Goal: Information Seeking & Learning: Learn about a topic

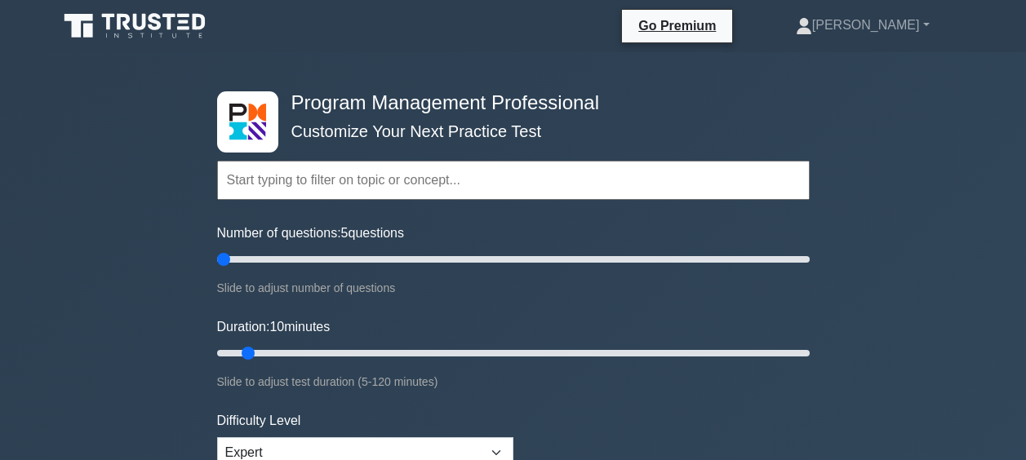
type input "5"
click at [229, 258] on input "Number of questions: 5 questions" at bounding box center [513, 260] width 593 height 20
drag, startPoint x: 247, startPoint y: 358, endPoint x: 287, endPoint y: 358, distance: 40.8
type input "20"
click at [287, 358] on input "Duration: 20 minutes" at bounding box center [513, 354] width 593 height 20
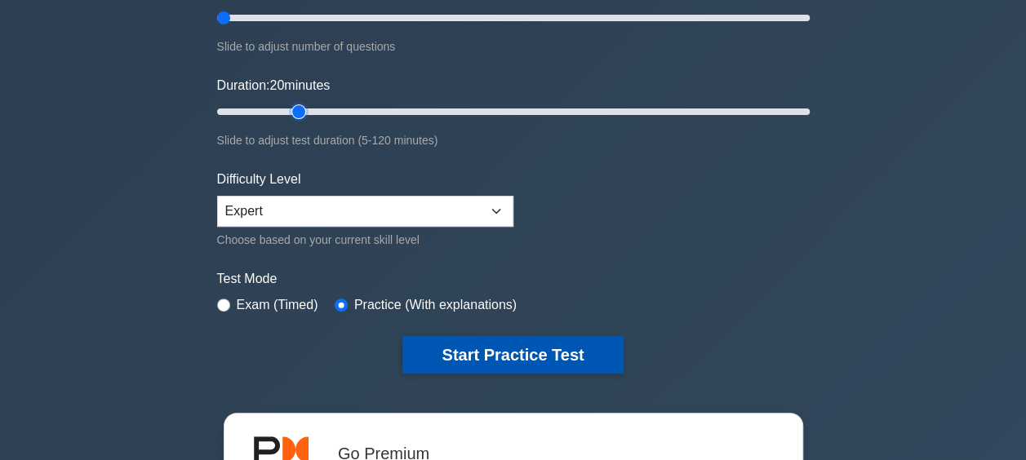
scroll to position [245, 0]
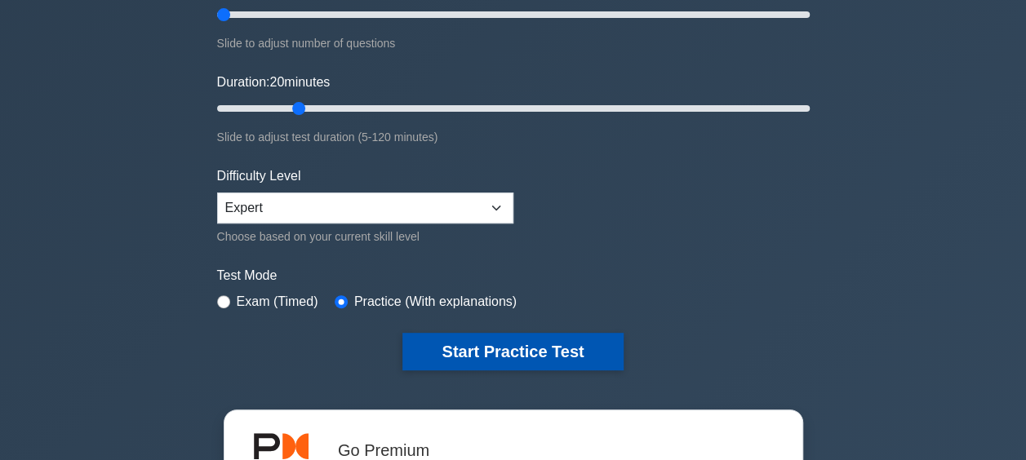
click at [514, 340] on button "Start Practice Test" at bounding box center [513, 352] width 220 height 38
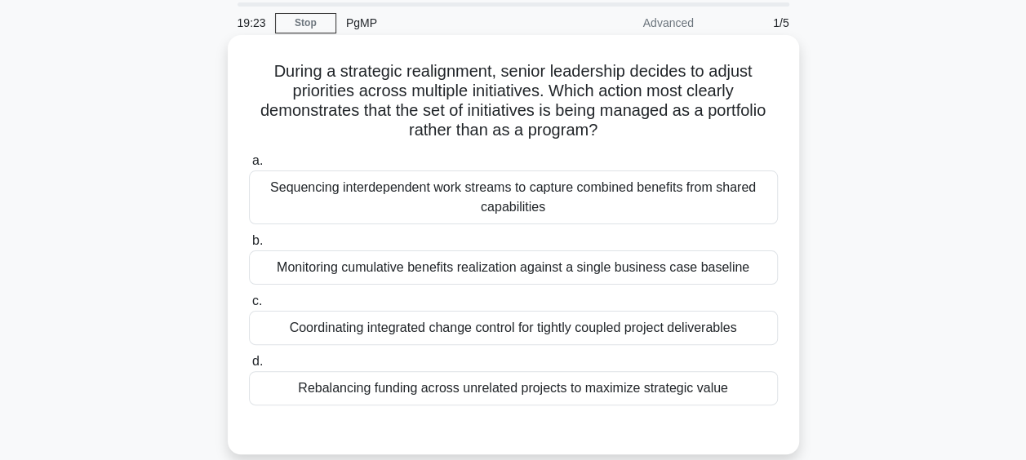
scroll to position [82, 0]
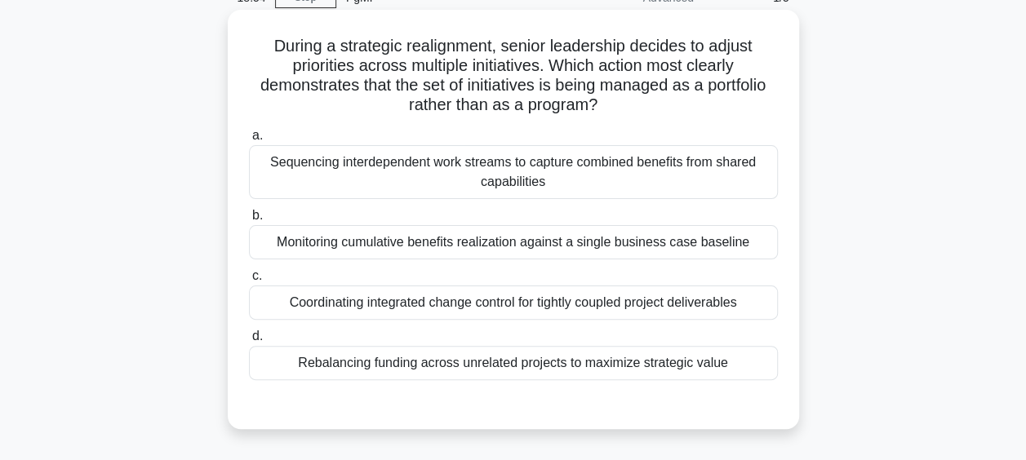
click at [509, 374] on div "Rebalancing funding across unrelated projects to maximize strategic value" at bounding box center [513, 363] width 529 height 34
click at [249, 342] on input "d. Rebalancing funding across unrelated projects to maximize strategic value" at bounding box center [249, 336] width 0 height 11
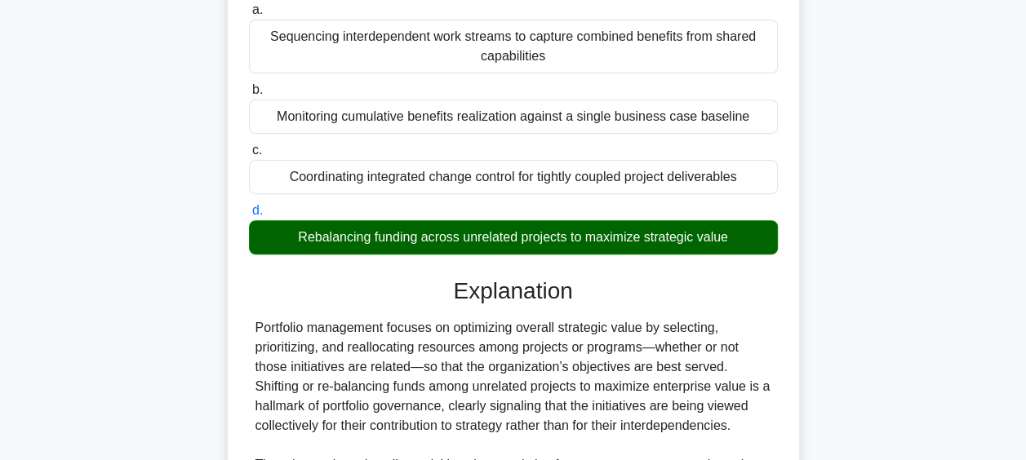
scroll to position [490, 0]
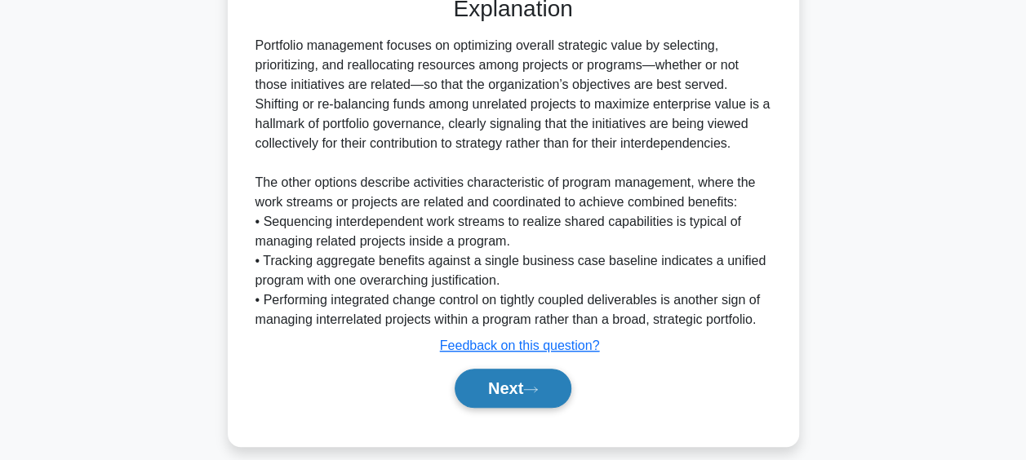
click at [509, 394] on button "Next" at bounding box center [513, 388] width 117 height 39
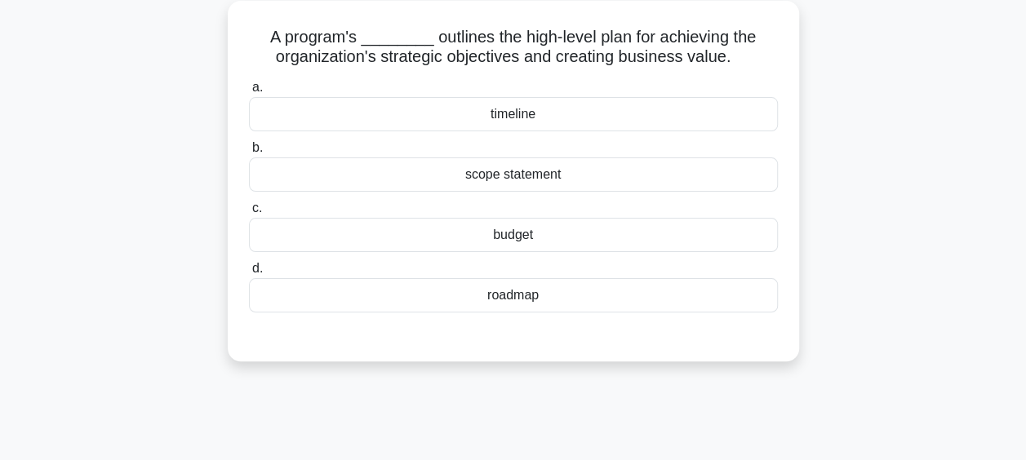
scroll to position [13, 0]
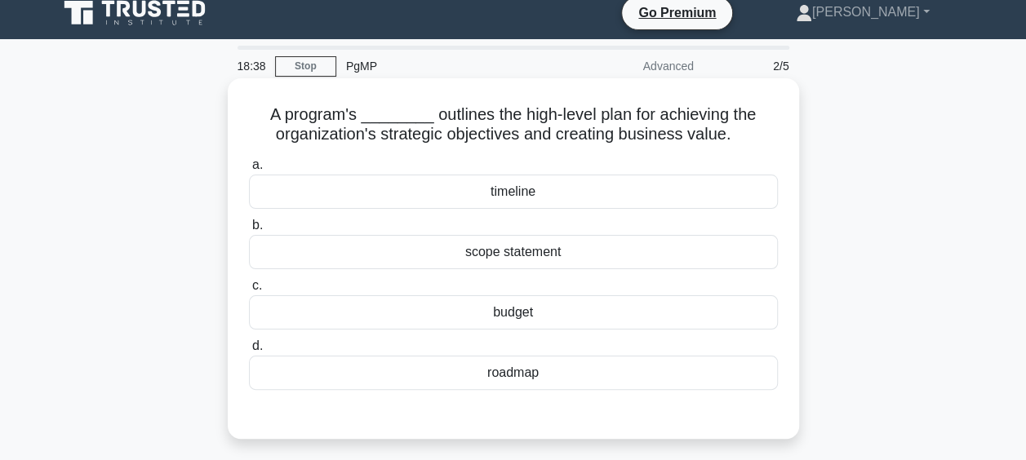
click at [511, 372] on div "roadmap" at bounding box center [513, 373] width 529 height 34
click at [249, 352] on input "d. roadmap" at bounding box center [249, 346] width 0 height 11
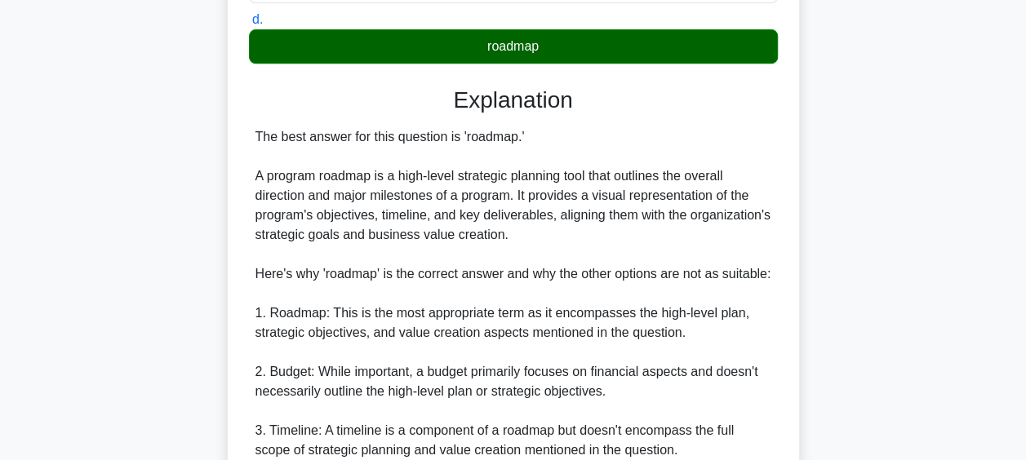
scroll to position [642, 0]
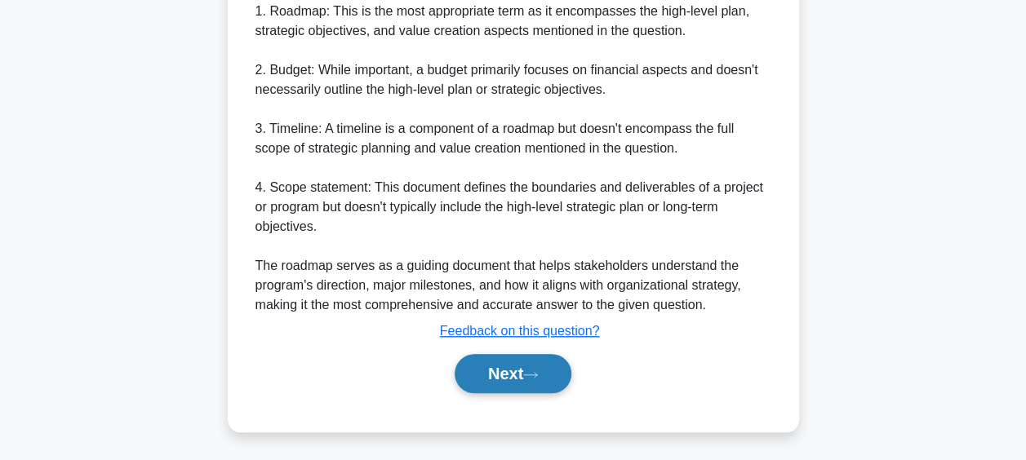
click at [511, 372] on button "Next" at bounding box center [513, 373] width 117 height 39
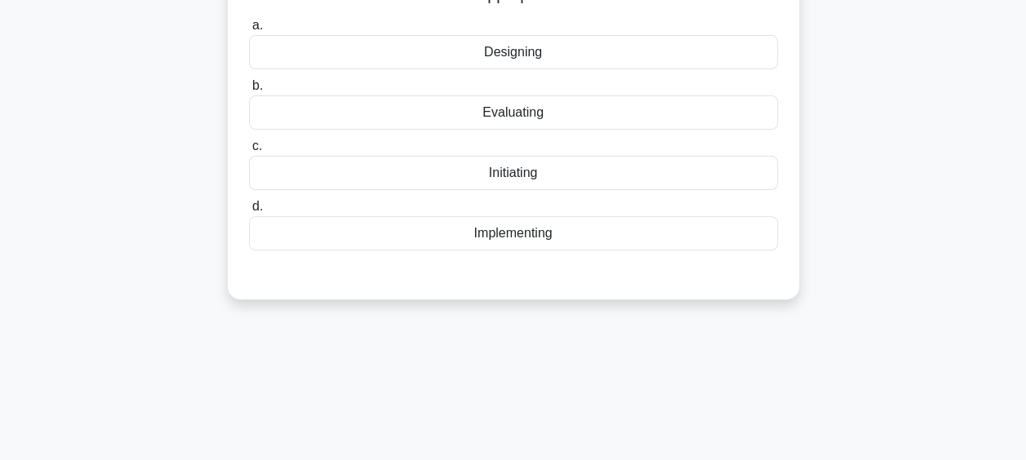
scroll to position [95, 0]
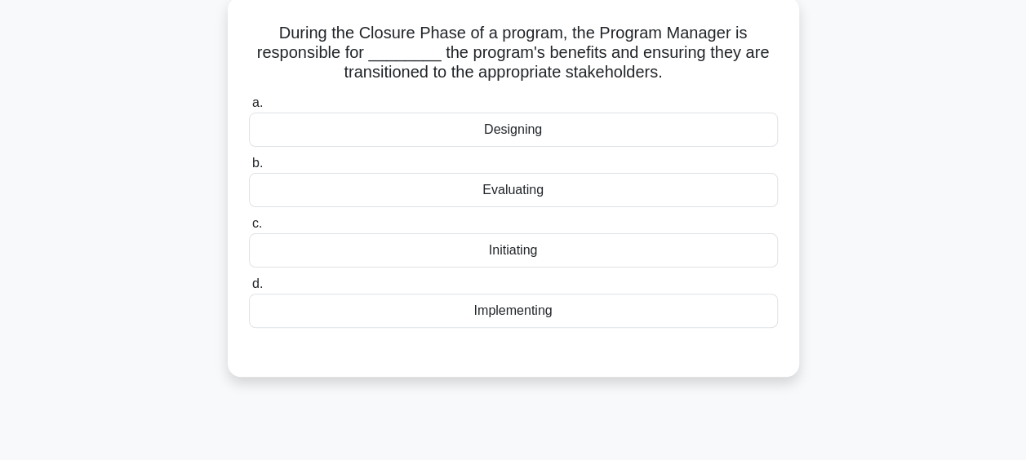
click at [523, 185] on div "Evaluating" at bounding box center [513, 190] width 529 height 34
click at [249, 169] on input "b. Evaluating" at bounding box center [249, 163] width 0 height 11
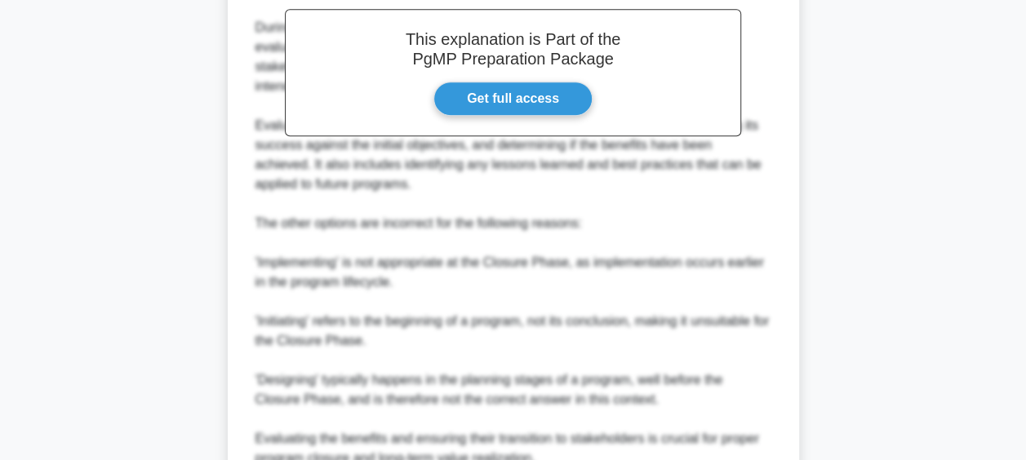
scroll to position [661, 0]
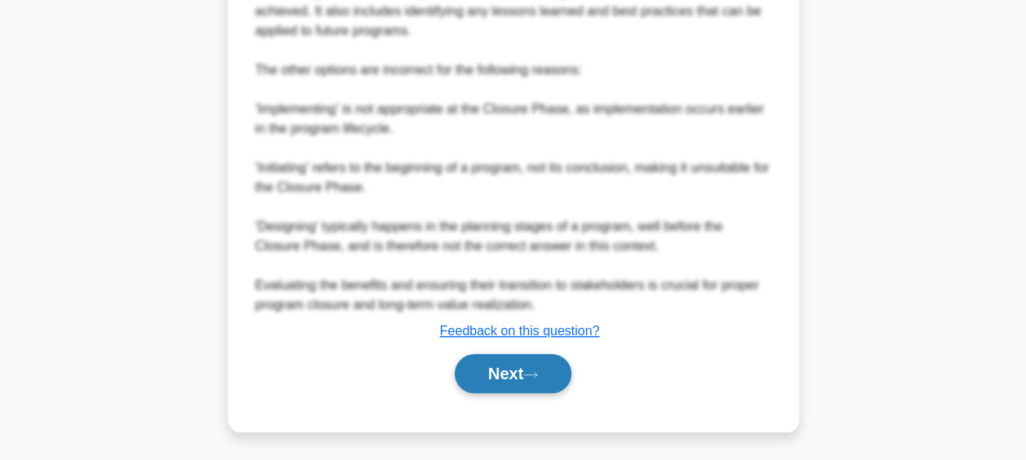
click at [524, 369] on button "Next" at bounding box center [513, 373] width 117 height 39
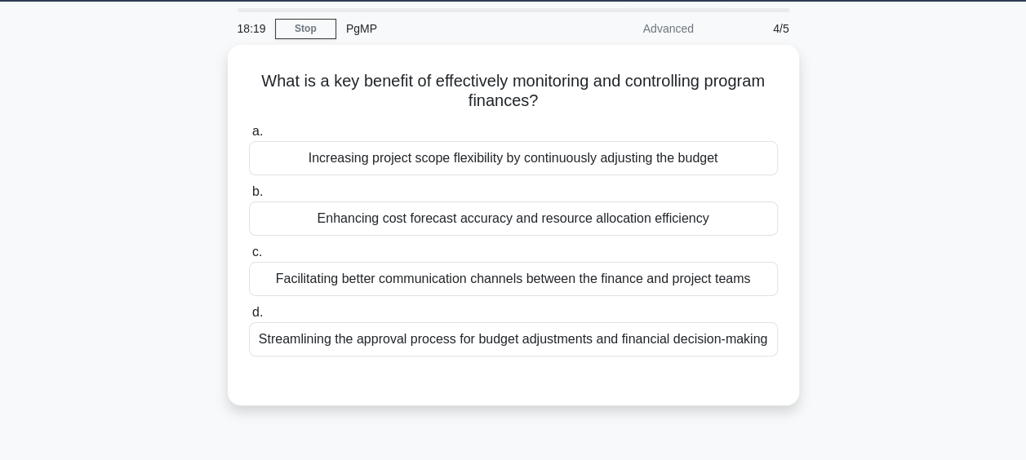
scroll to position [13, 0]
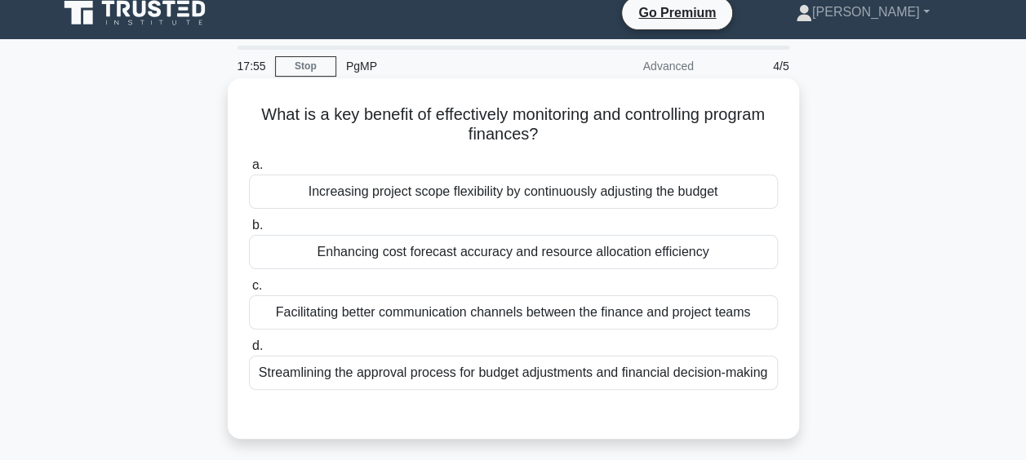
click at [452, 255] on div "Enhancing cost forecast accuracy and resource allocation efficiency" at bounding box center [513, 252] width 529 height 34
click at [249, 231] on input "b. Enhancing cost forecast accuracy and resource allocation efficiency" at bounding box center [249, 225] width 0 height 11
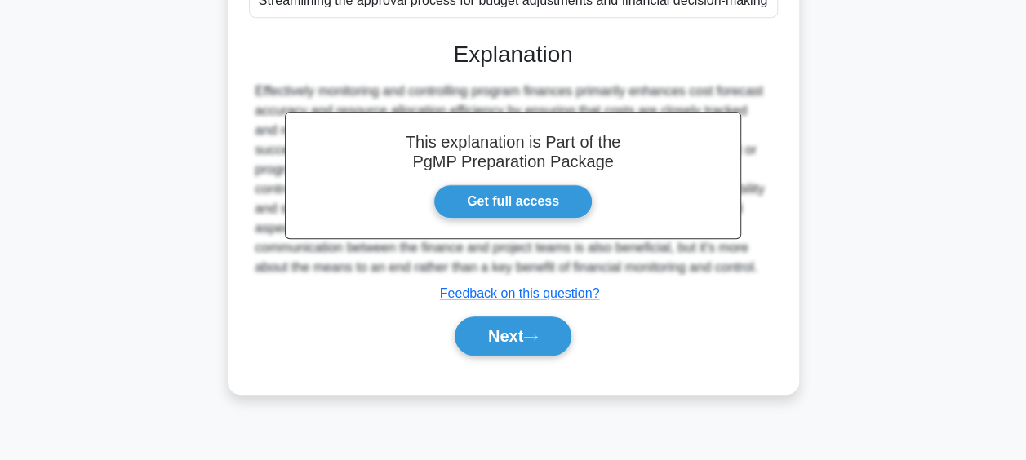
scroll to position [421, 0]
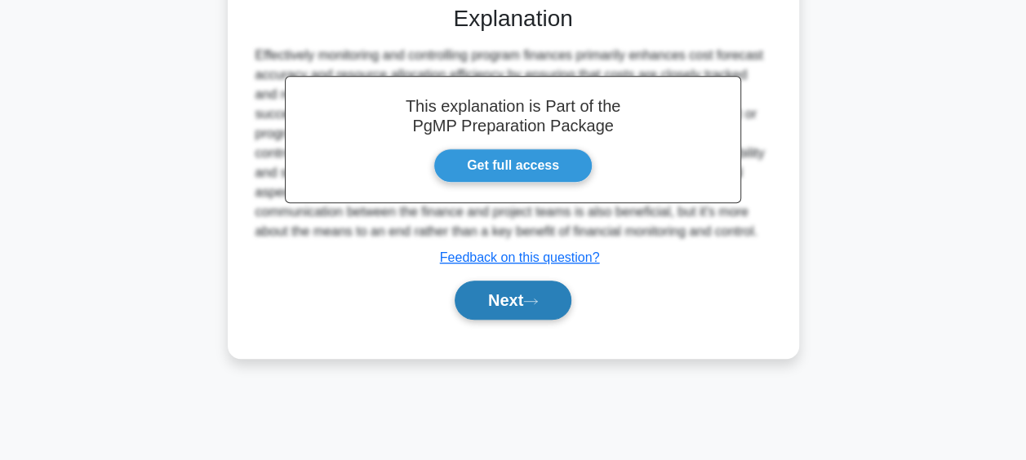
click at [516, 309] on button "Next" at bounding box center [513, 300] width 117 height 39
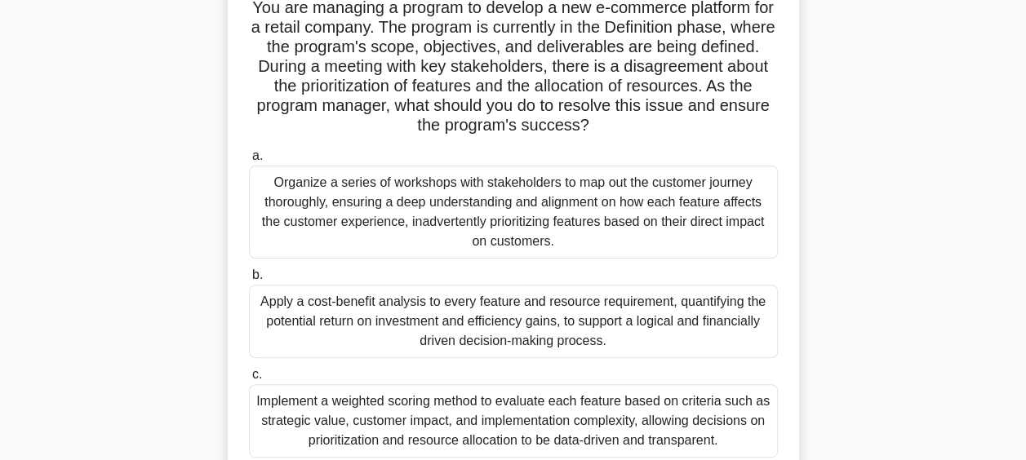
scroll to position [95, 0]
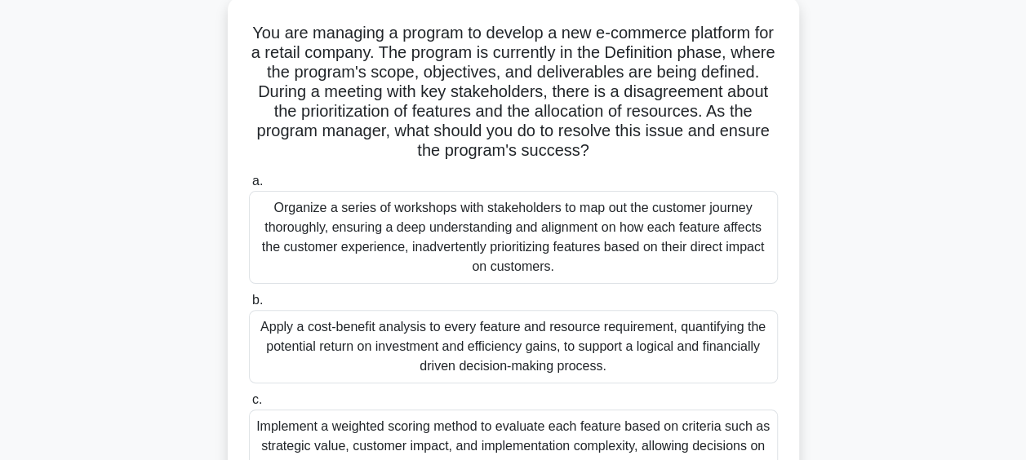
click at [621, 253] on div "Organize a series of workshops with stakeholders to map out the customer journe…" at bounding box center [513, 237] width 529 height 93
click at [249, 187] on input "a. Organize a series of workshops with stakeholders to map out the customer jou…" at bounding box center [249, 181] width 0 height 11
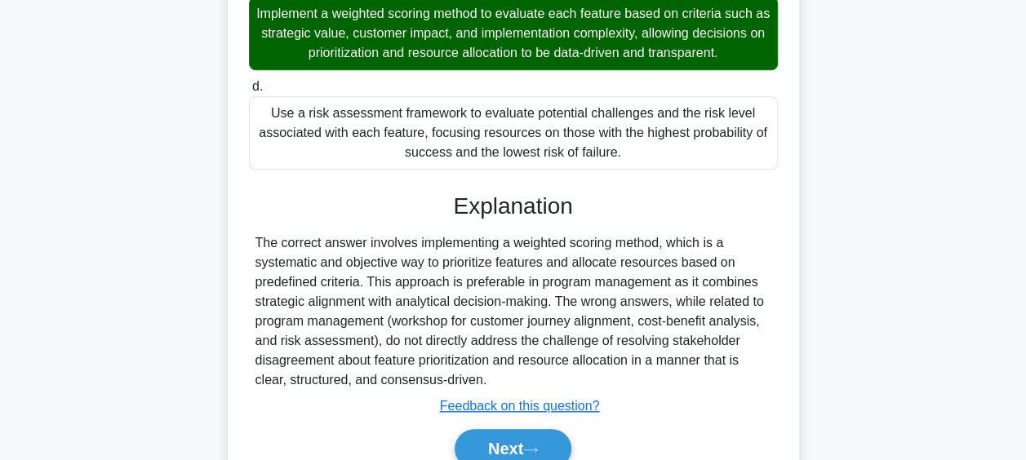
scroll to position [585, 0]
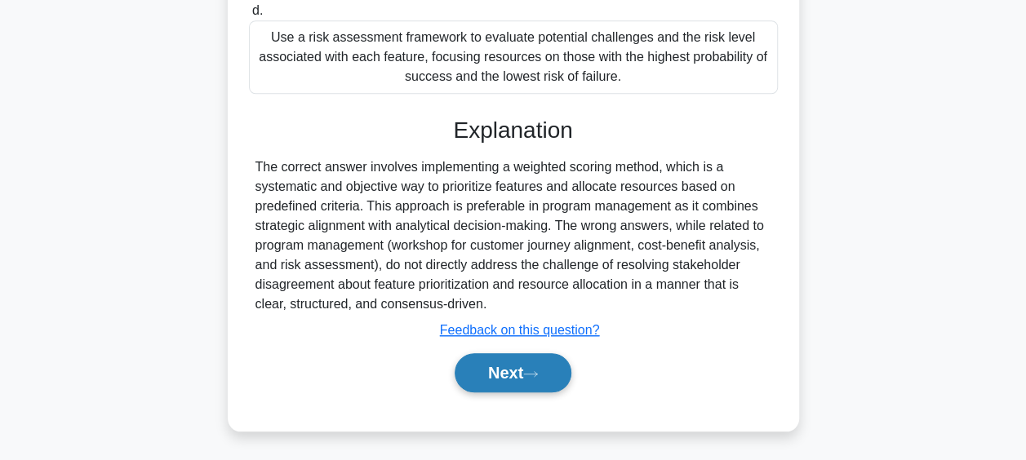
click at [527, 381] on button "Next" at bounding box center [513, 373] width 117 height 39
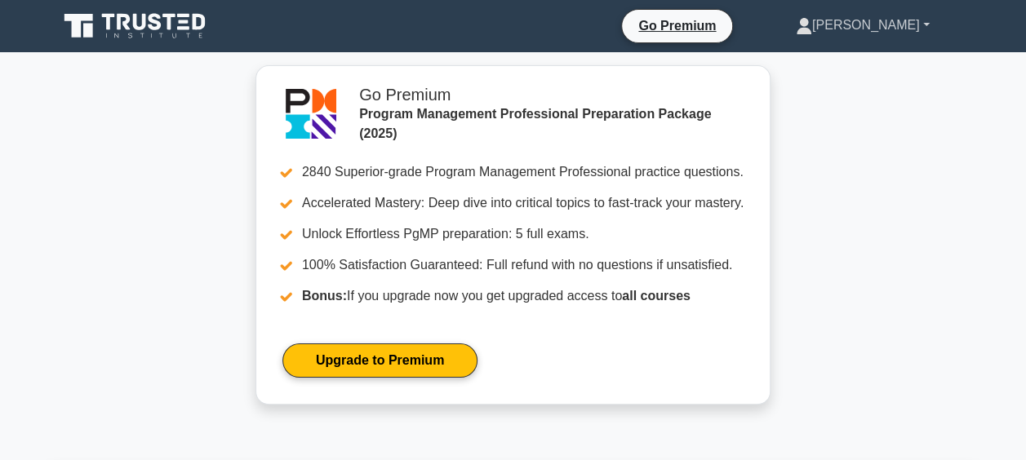
click at [895, 31] on link "[PERSON_NAME]" at bounding box center [863, 25] width 212 height 33
click at [866, 57] on link "Profile" at bounding box center [822, 64] width 129 height 26
